Goal: Task Accomplishment & Management: Use online tool/utility

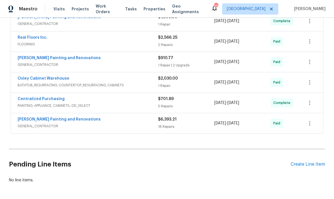
scroll to position [134, 0]
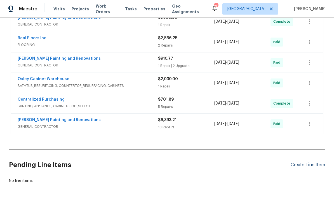
click at [308, 165] on div "Create Line Item" at bounding box center [308, 164] width 34 height 5
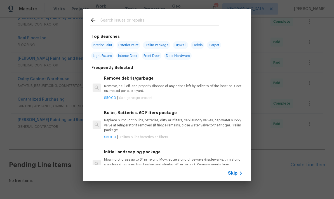
click at [132, 25] on input "text" at bounding box center [160, 21] width 119 height 8
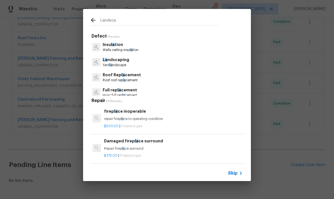
type input "Landscap"
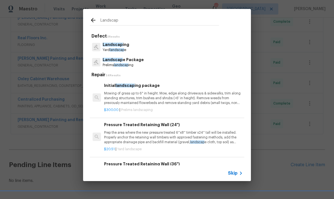
click at [122, 66] on span "landscap" at bounding box center [121, 64] width 15 height 3
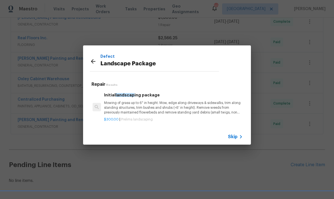
click at [175, 107] on p "Mowing of grass up to 6" in height. Mow, edge along driveways & sidewalks, trim…" at bounding box center [173, 108] width 139 height 14
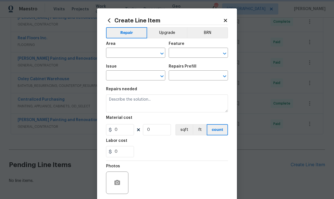
type input "Home Readiness Packages"
type input "Landscape Package"
type input "Initial landscaping package $300.00"
type textarea "Mowing of grass up to 6" in height. Mow, edge along driveways & sidewalks, trim…"
type input "300"
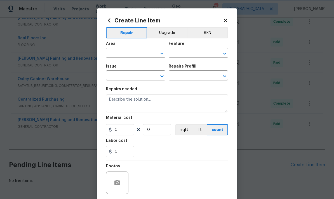
type input "1"
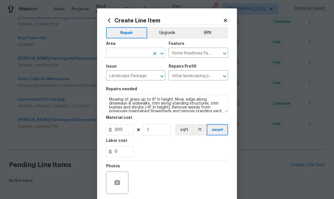
click at [132, 55] on input "text" at bounding box center [128, 53] width 44 height 9
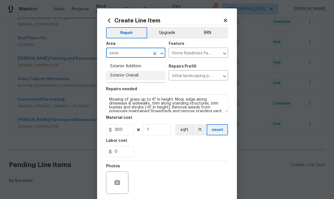
click at [133, 79] on li "Exterior Overall" at bounding box center [135, 75] width 59 height 9
type input "Exterior Overall"
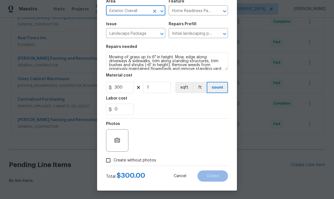
scroll to position [43, 0]
click at [214, 63] on textarea "Mowing of grass up to 6" in height. Mow, edge along driveways & sidewalks, trim…" at bounding box center [167, 61] width 122 height 18
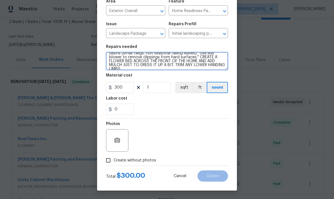
type textarea "Mowing of grass up to 6" in height. Mow, edge along driveways & sidewalks, trim…"
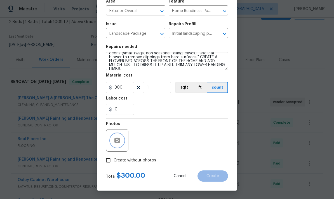
click at [120, 141] on icon "button" at bounding box center [118, 140] width 6 height 5
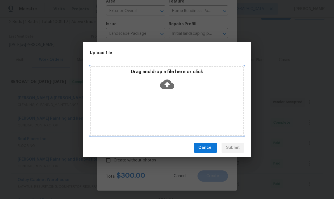
click at [168, 82] on icon at bounding box center [167, 84] width 14 height 14
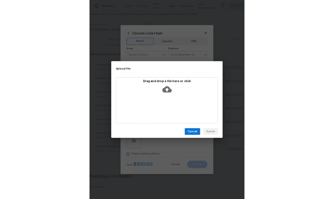
scroll to position [0, 0]
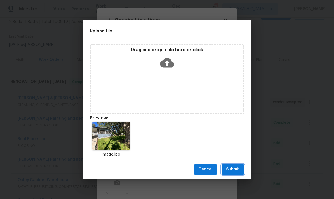
click at [236, 168] on span "Submit" at bounding box center [233, 169] width 14 height 7
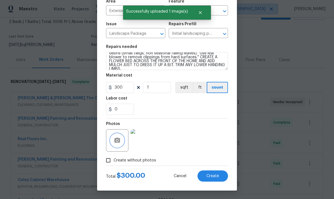
scroll to position [43, 0]
click at [216, 176] on span "Create" at bounding box center [213, 176] width 13 height 4
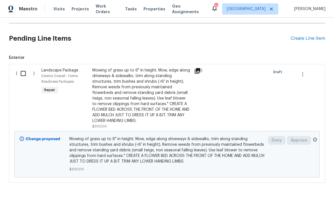
scroll to position [260, 0]
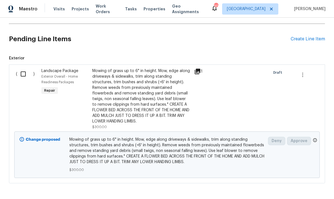
click at [23, 74] on input "checkbox" at bounding box center [25, 74] width 16 height 12
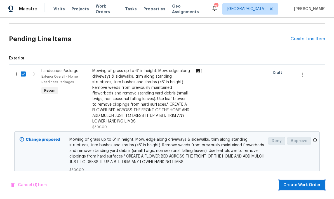
click at [307, 183] on span "Create Work Order" at bounding box center [302, 185] width 37 height 7
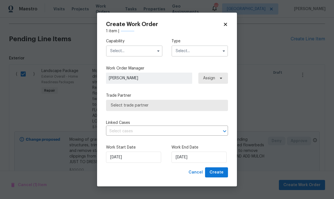
checkbox input "false"
click at [143, 51] on input "text" at bounding box center [134, 50] width 57 height 11
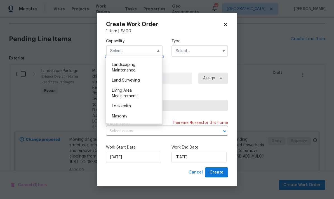
scroll to position [367, 0]
click at [128, 68] on span "Landscaping Maintenance" at bounding box center [124, 67] width 24 height 10
type input "Landscaping Maintenance"
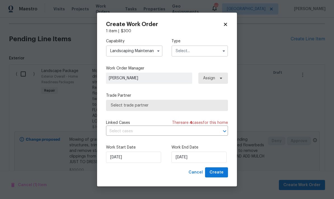
click at [213, 50] on input "text" at bounding box center [200, 50] width 57 height 11
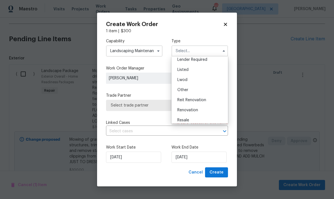
scroll to position [45, 0]
click at [195, 111] on div "Renovation" at bounding box center [200, 109] width 54 height 10
type input "Renovation"
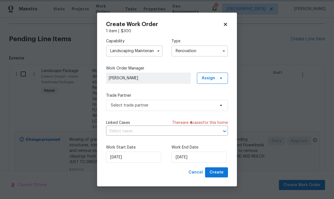
scroll to position [0, 0]
click at [213, 155] on input "[DATE]" at bounding box center [199, 157] width 55 height 11
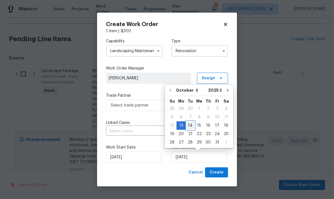
click at [190, 125] on div "14" at bounding box center [190, 126] width 9 height 8
type input "[DATE]"
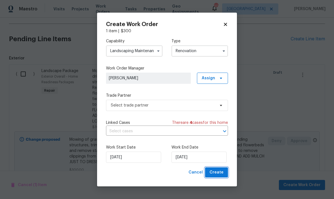
click at [221, 173] on span "Create" at bounding box center [217, 172] width 14 height 7
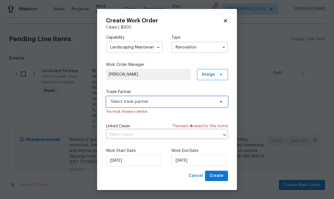
click at [216, 102] on span "Select trade partner" at bounding box center [167, 101] width 122 height 11
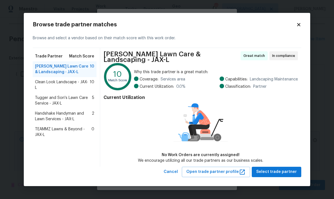
click at [70, 127] on span "TEAMMZ Lawns & Beyond - JAX-L" at bounding box center [63, 131] width 57 height 11
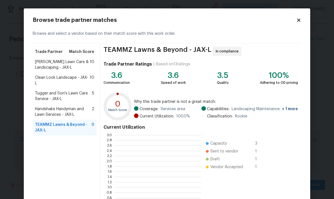
scroll to position [78, 87]
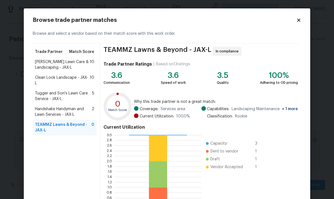
click at [300, 20] on icon at bounding box center [298, 19] width 3 height 3
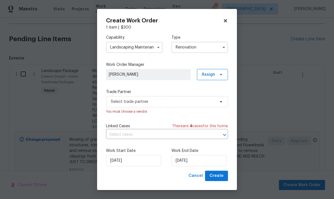
click at [226, 18] on icon at bounding box center [225, 20] width 5 height 5
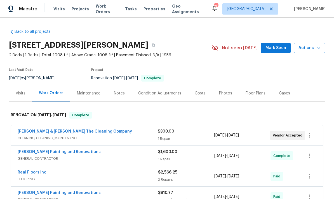
scroll to position [0, 0]
click at [40, 32] on link "Back to all projects" at bounding box center [36, 32] width 54 height 6
click at [87, 94] on div "Maintenance" at bounding box center [89, 93] width 24 height 6
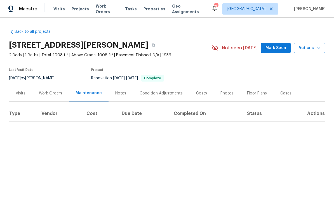
click at [189, 116] on th "Completed On" at bounding box center [205, 114] width 73 height 16
